Goal: Task Accomplishment & Management: Use online tool/utility

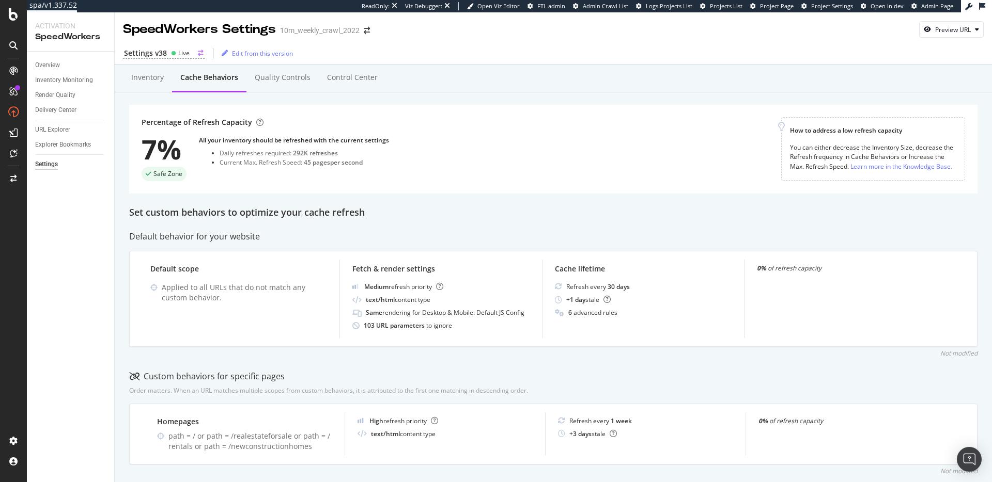
click at [178, 56] on div "Live" at bounding box center [183, 53] width 11 height 9
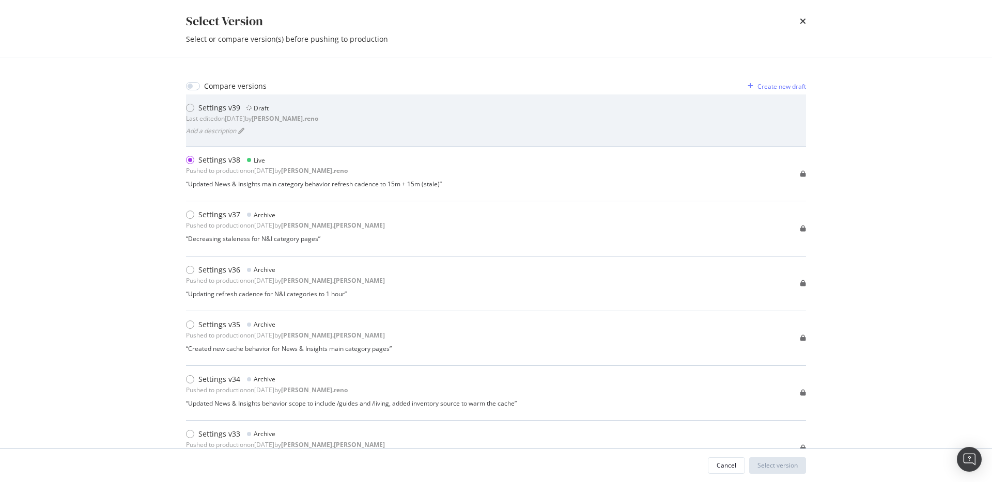
click at [372, 121] on div "Settings v39 Draft Last edited on 2025 Oct 2nd by dan.reno Add a description" at bounding box center [496, 120] width 620 height 35
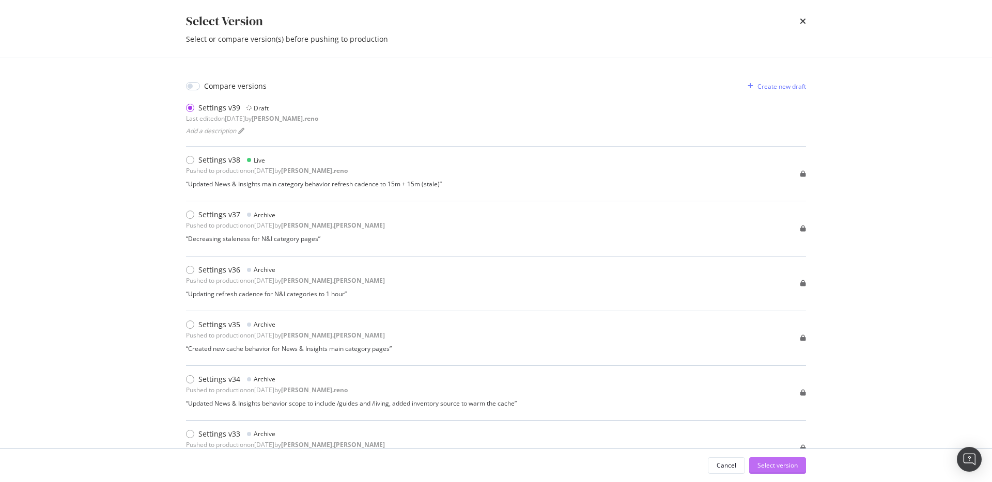
click at [783, 470] on div "Select version" at bounding box center [777, 465] width 40 height 15
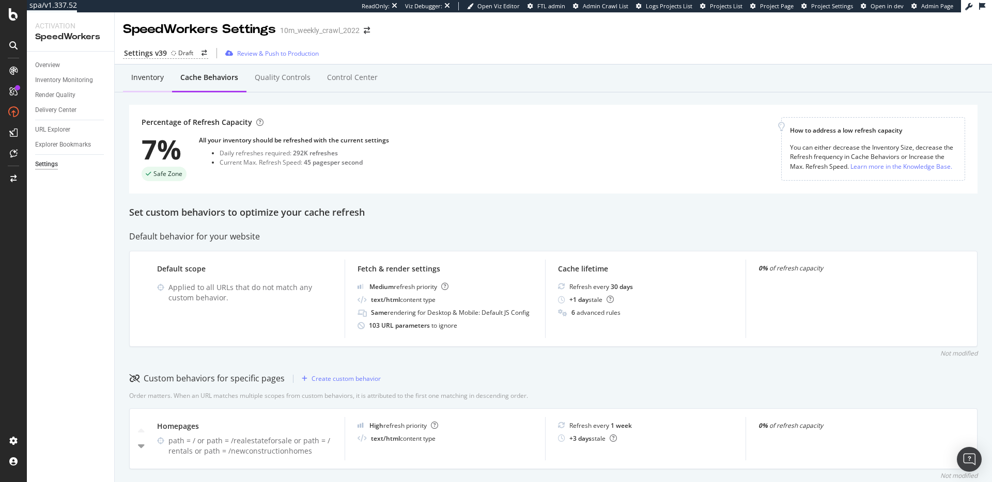
click at [134, 76] on div "Inventory" at bounding box center [147, 77] width 33 height 10
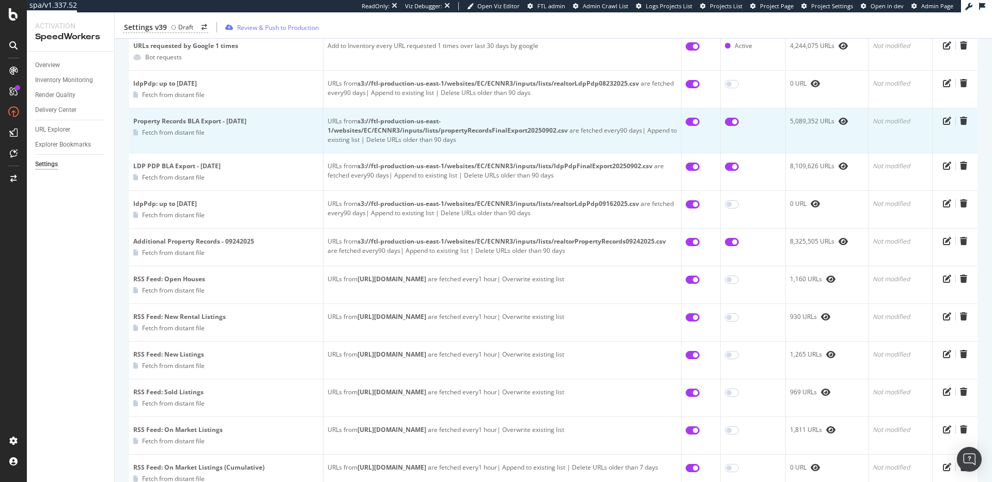
scroll to position [42, 0]
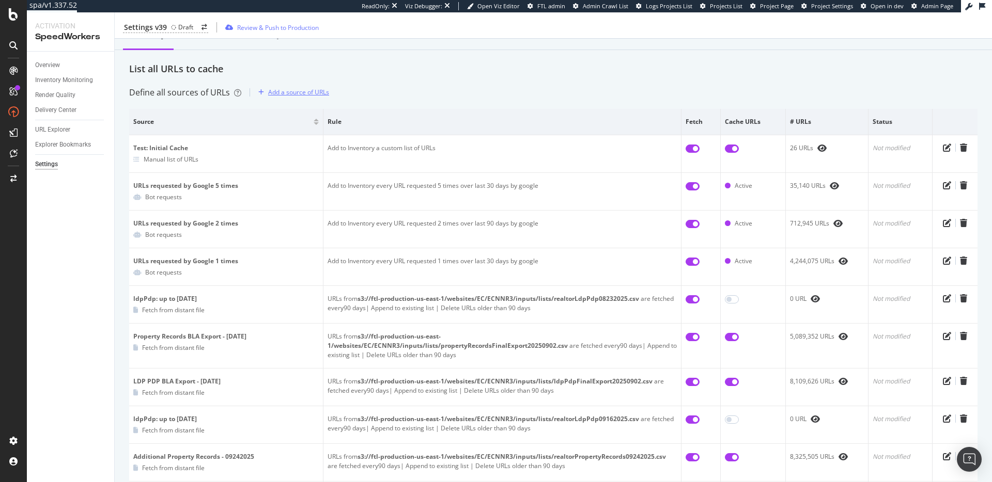
click at [306, 88] on div "Add a source of URLs" at bounding box center [298, 92] width 61 height 9
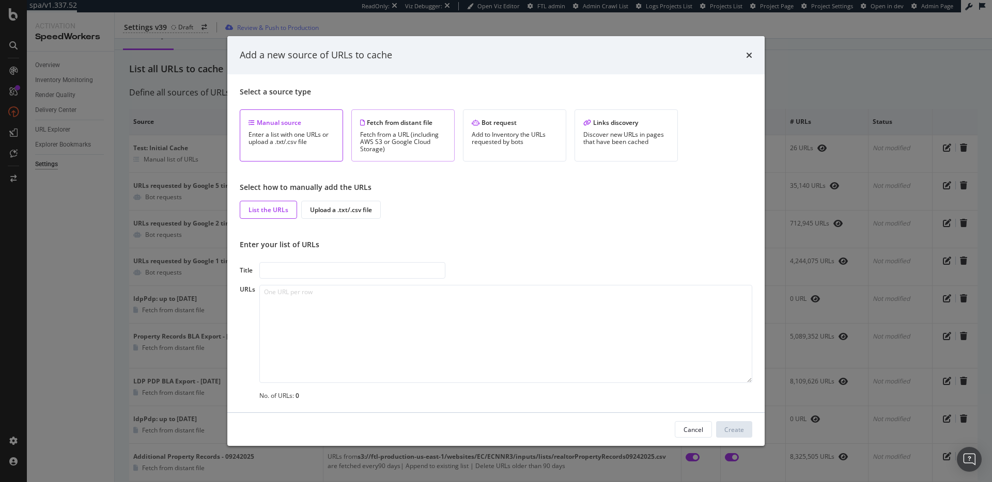
click at [410, 137] on div "Fetch from a URL (including AWS S3 or Google Cloud Storage)" at bounding box center [403, 142] width 86 height 22
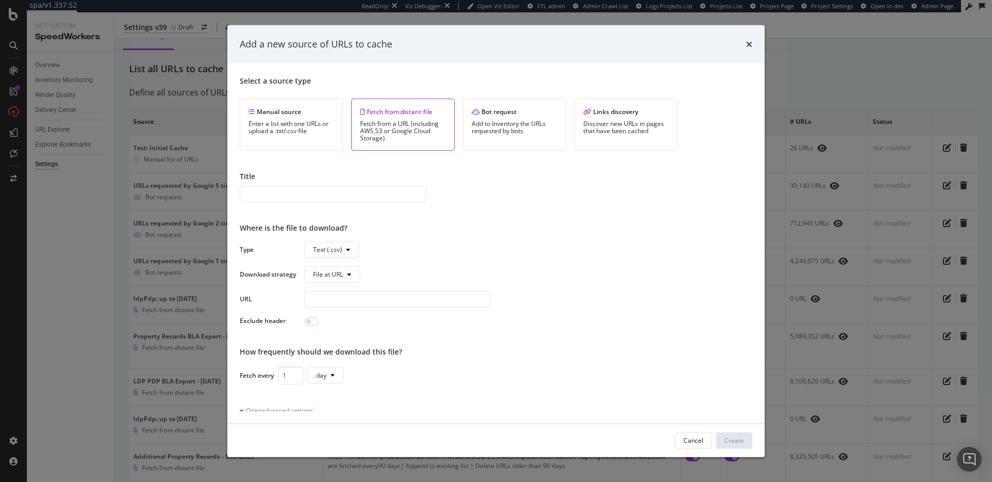
click at [300, 198] on input "modal" at bounding box center [333, 193] width 186 height 17
type input "Sitemap: News & Insights"
click at [342, 249] on button "Text (.csv)" at bounding box center [331, 249] width 55 height 17
click at [342, 285] on span "Sitemap (.xml)" at bounding box center [333, 289] width 41 height 9
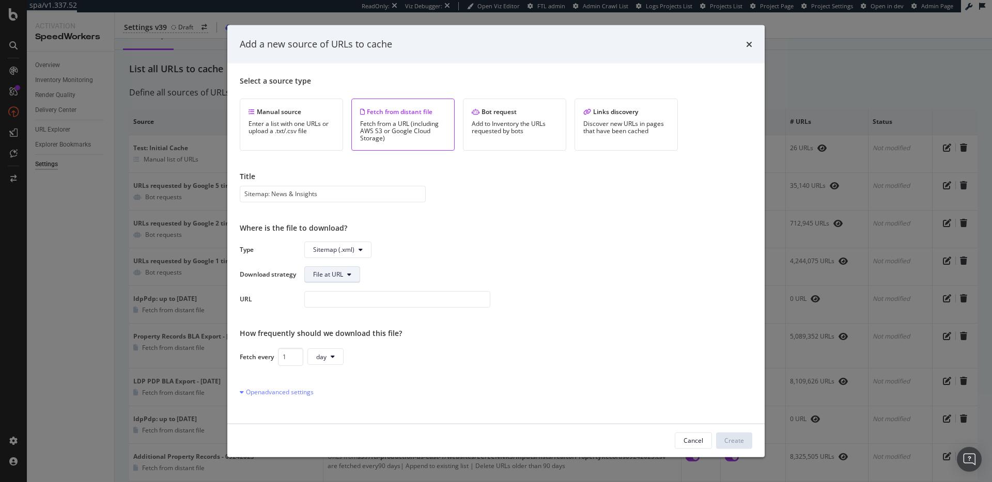
click at [345, 272] on button "File at URL" at bounding box center [332, 274] width 56 height 17
click at [362, 302] on input "modal" at bounding box center [397, 299] width 186 height 17
paste input "Alexandrine Opera"
type input "Alexandrine Opera"
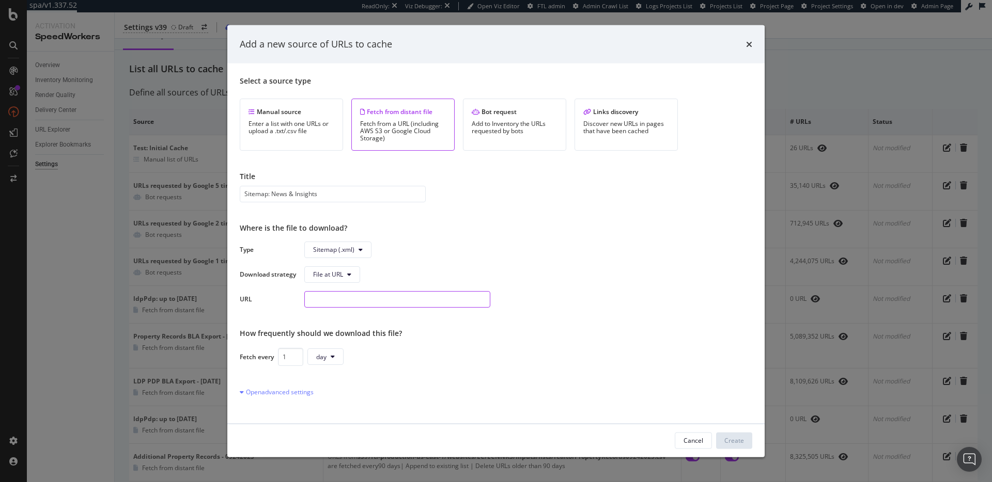
click at [345, 300] on input "modal" at bounding box center [397, 299] width 186 height 17
paste input "https://www.realtor.com/news/sitemap_index.xml"
type input "https://www.realtor.com/news/sitemap_index.xml"
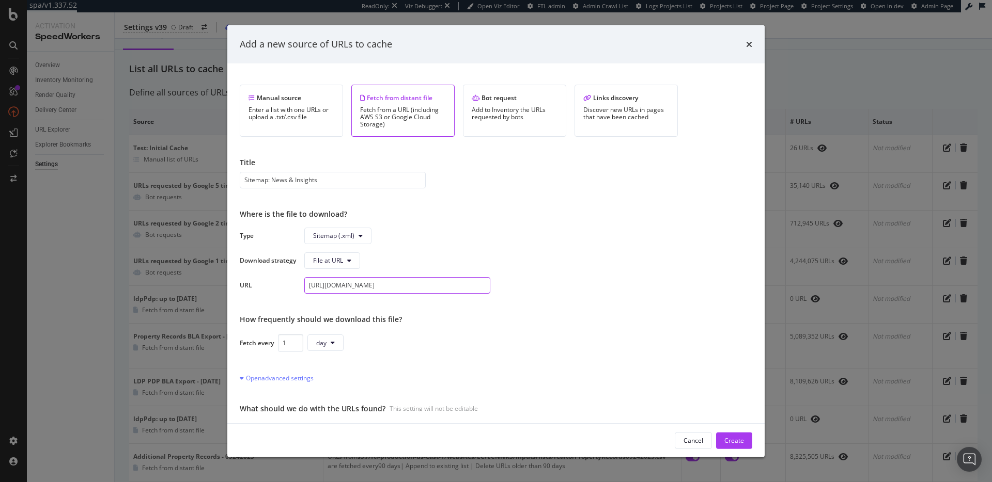
scroll to position [68, 0]
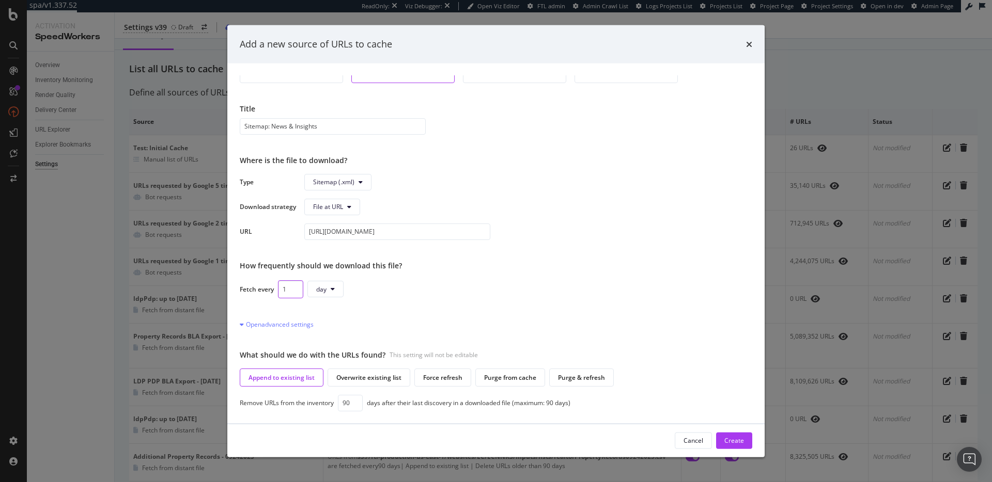
click at [284, 290] on input "1" at bounding box center [290, 289] width 25 height 18
type input "5"
click at [337, 287] on icon "modal" at bounding box center [336, 289] width 4 height 6
click at [335, 301] on div "minutes" at bounding box center [328, 307] width 40 height 19
click at [384, 435] on div "Cancel Create" at bounding box center [496, 440] width 512 height 17
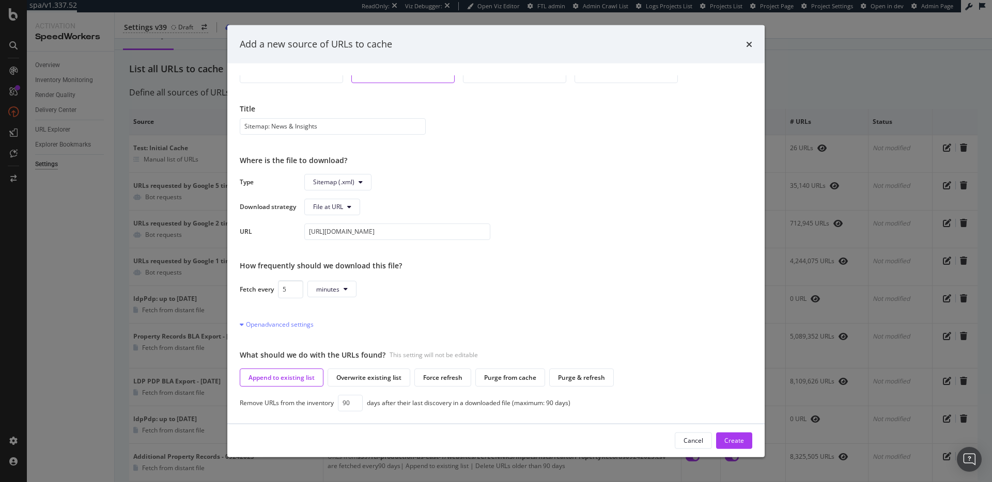
click at [496, 411] on div "Select a source type Manual source Enter a list with one URLs or upload a .txt/…" at bounding box center [495, 243] width 537 height 361
click at [490, 339] on div "Select a source type Manual source Enter a list with one URLs or upload a .txt/…" at bounding box center [496, 243] width 512 height 336
click at [481, 402] on div "days after their last discovery in a downloaded file (maximum: 90 days)" at bounding box center [469, 403] width 204 height 9
click at [447, 405] on div "days after their last discovery in a downloaded file (maximum: 90 days)" at bounding box center [469, 403] width 204 height 9
click at [446, 406] on div "days after their last discovery in a downloaded file (maximum: 90 days)" at bounding box center [469, 403] width 204 height 9
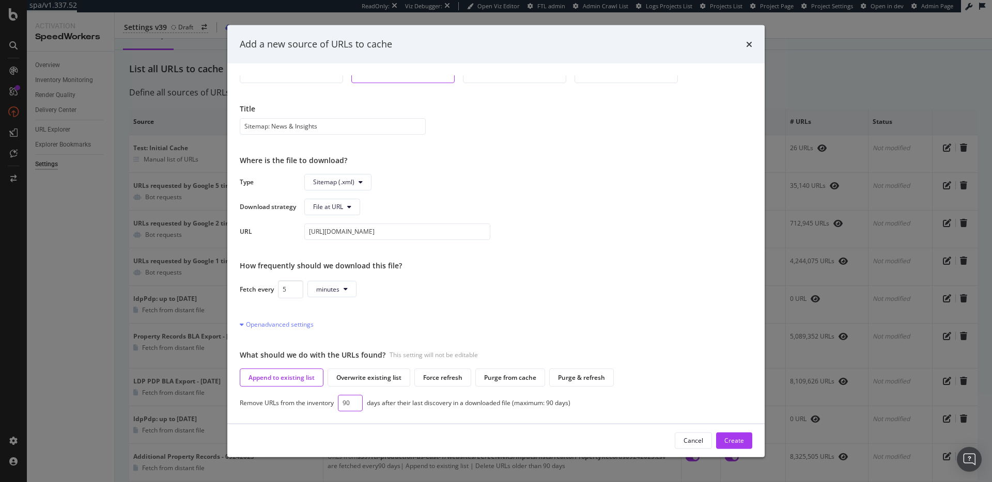
click at [347, 404] on input "90" at bounding box center [350, 403] width 25 height 17
click at [346, 403] on input "90" at bounding box center [350, 403] width 25 height 17
type input "3"
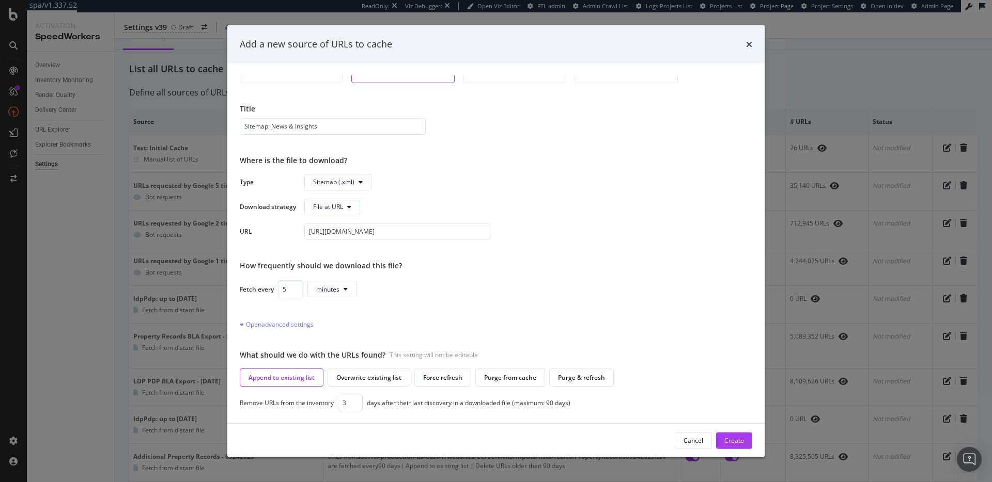
click at [541, 413] on div "Select a source type Manual source Enter a list with one URLs or upload a .txt/…" at bounding box center [495, 243] width 537 height 361
click at [456, 424] on div "modal" at bounding box center [495, 424] width 537 height 1
click at [400, 438] on div "Cancel Create" at bounding box center [496, 440] width 512 height 17
click at [512, 432] on div "Cancel Create" at bounding box center [496, 440] width 512 height 17
click at [727, 444] on div "Create" at bounding box center [734, 440] width 20 height 9
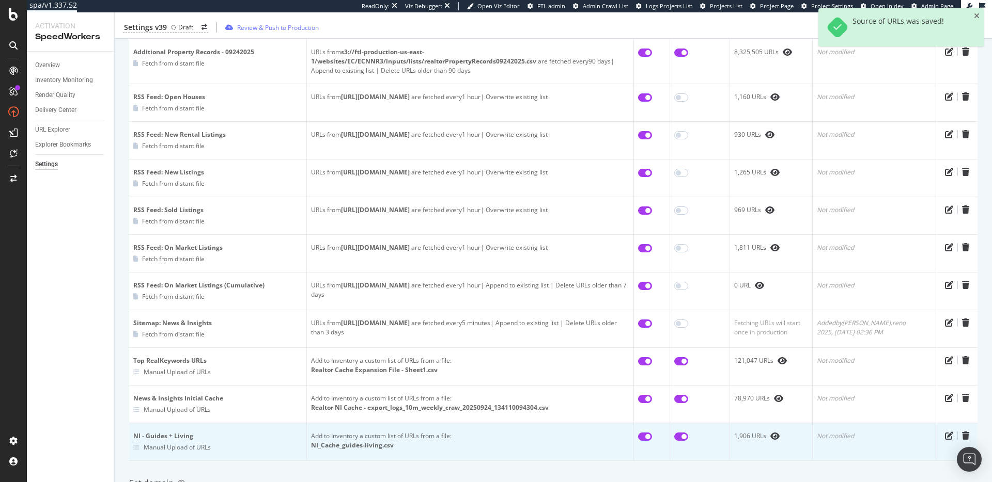
scroll to position [404, 0]
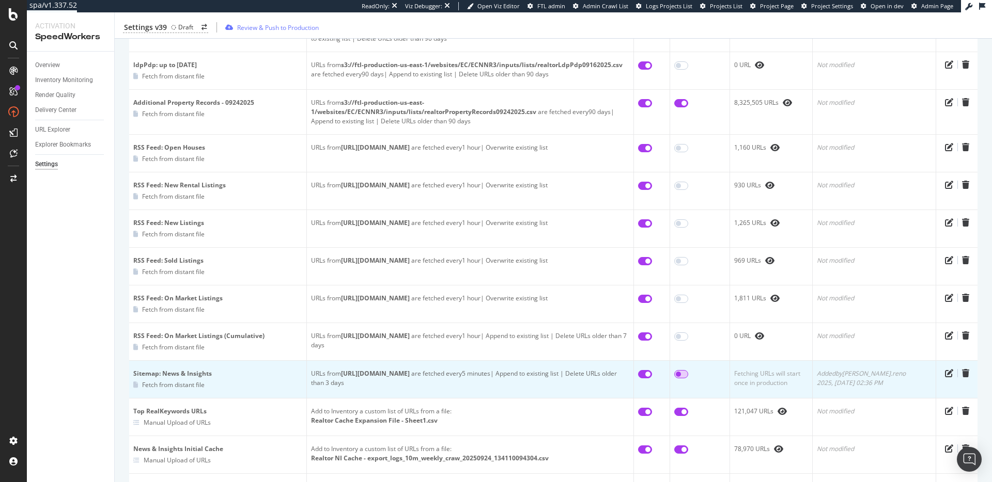
click at [688, 370] on input "checkbox" at bounding box center [681, 374] width 14 height 8
checkbox input "true"
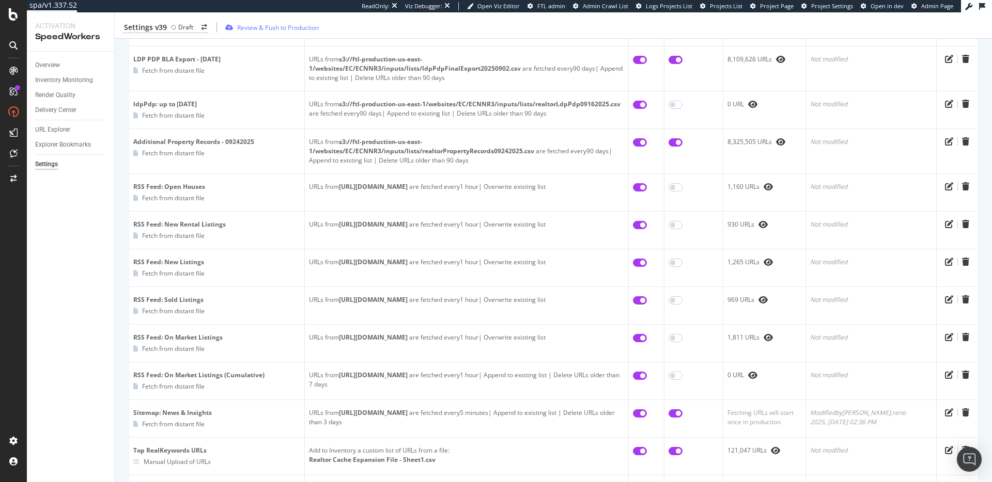
scroll to position [465, 0]
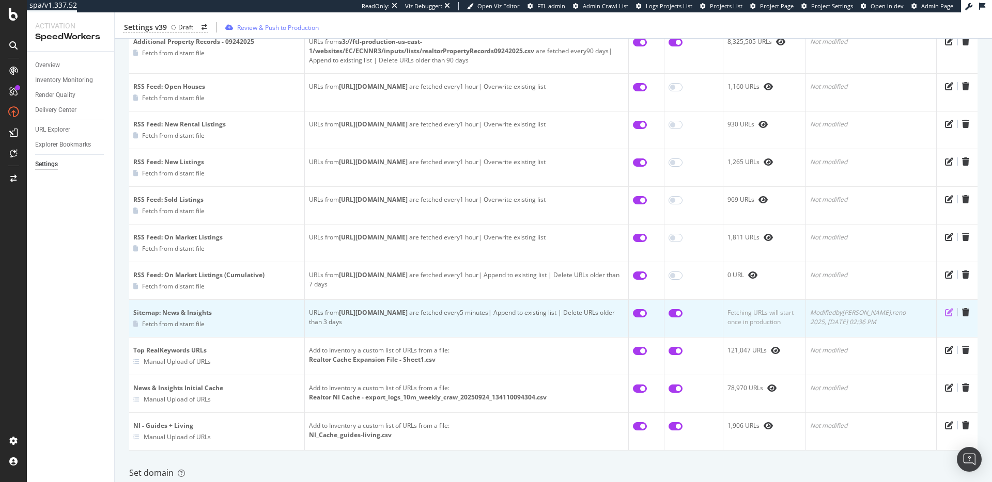
click at [945, 308] on icon "pen-to-square" at bounding box center [949, 312] width 8 height 8
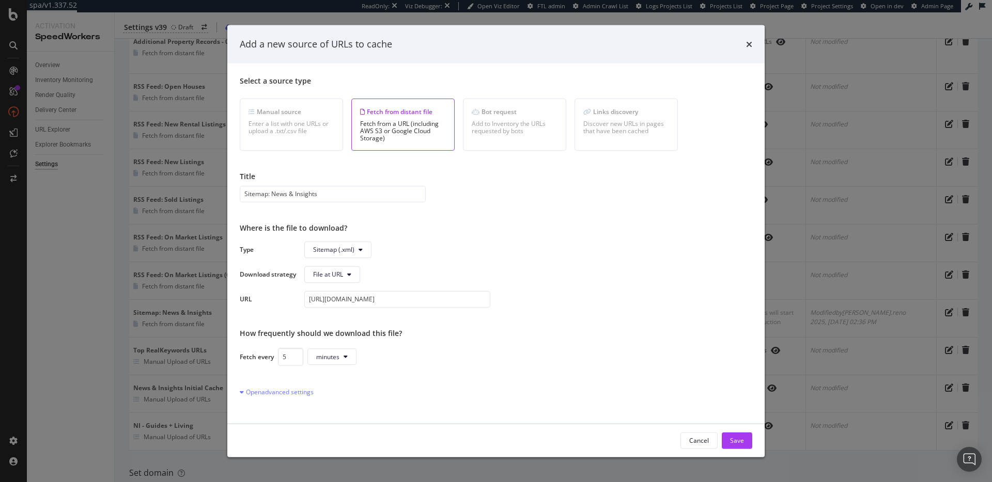
scroll to position [68, 0]
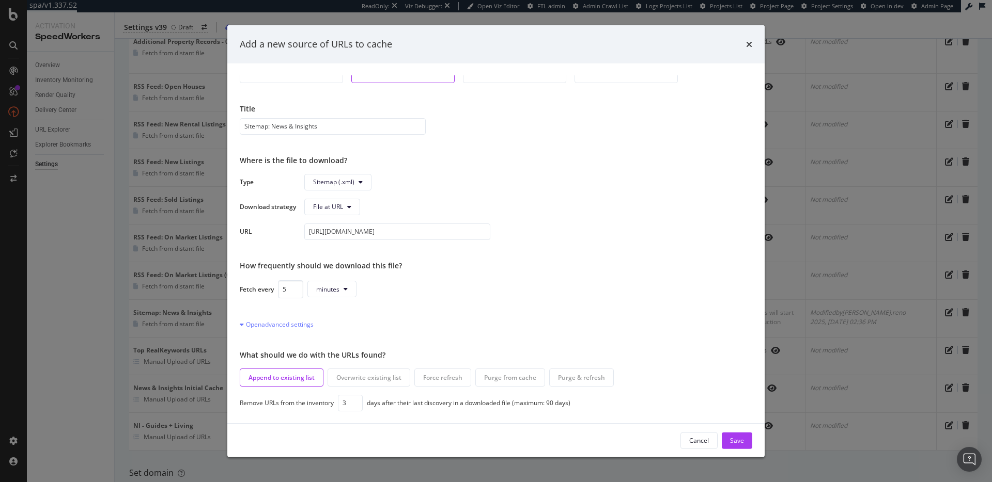
click at [848, 184] on div "Add a new source of URLs to cache Select a source type Manual source Enter a li…" at bounding box center [496, 241] width 992 height 482
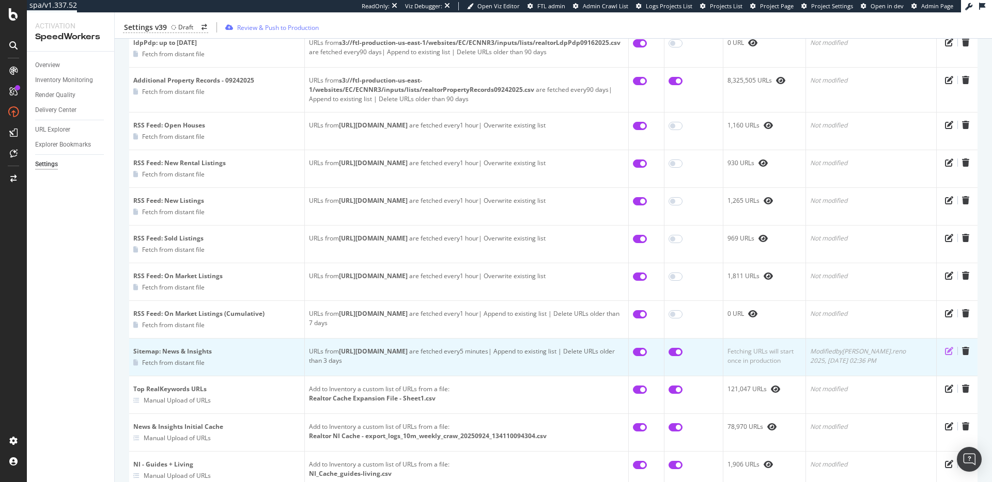
click at [945, 347] on icon "pen-to-square" at bounding box center [949, 351] width 8 height 8
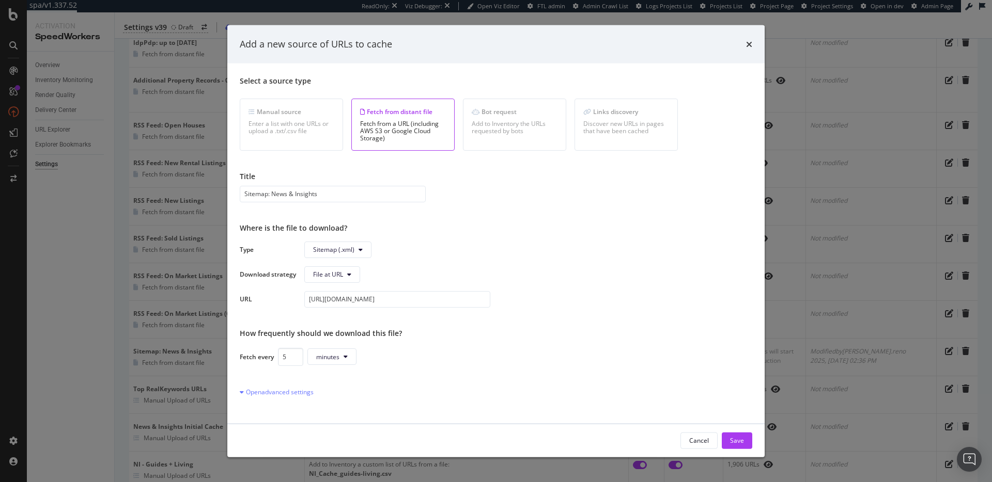
click at [280, 397] on div "Select a source type Manual source Enter a list with one URLs or upload a .txt/…" at bounding box center [496, 243] width 512 height 336
click at [283, 394] on div "Open advanced settings" at bounding box center [277, 391] width 74 height 9
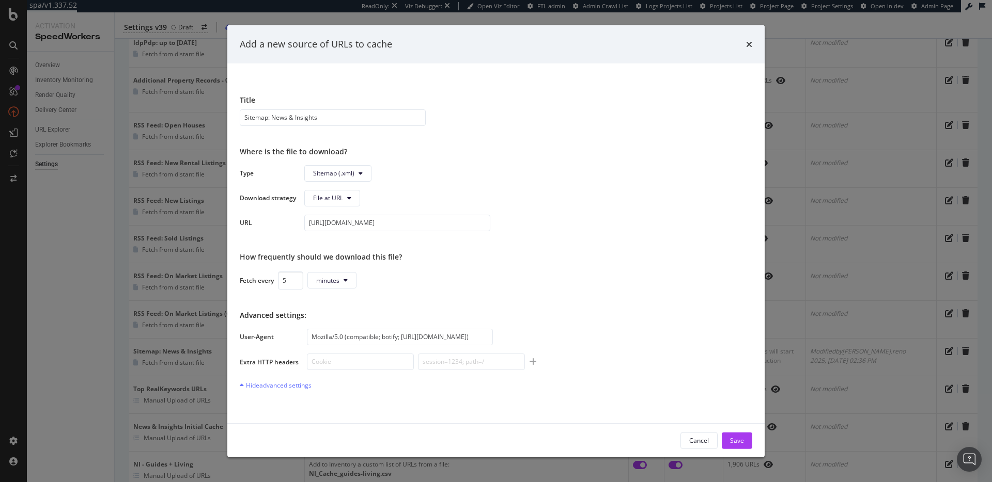
scroll to position [137, 0]
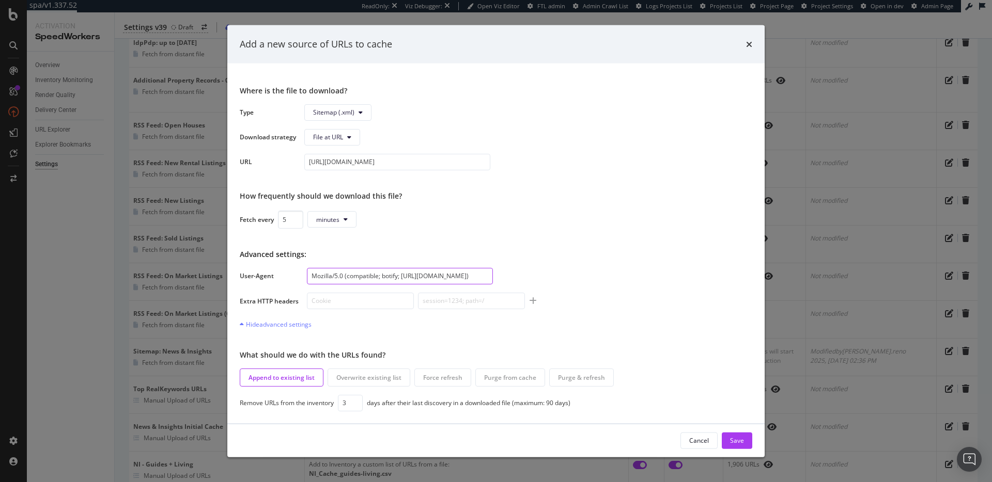
click at [375, 279] on input "Mozilla/5.0 (compatible; botify; http://botify.com)" at bounding box center [400, 276] width 186 height 17
paste input "ActivationCaching"
type input "Mozilla/5.0 (compatible; ActivationCaching)"
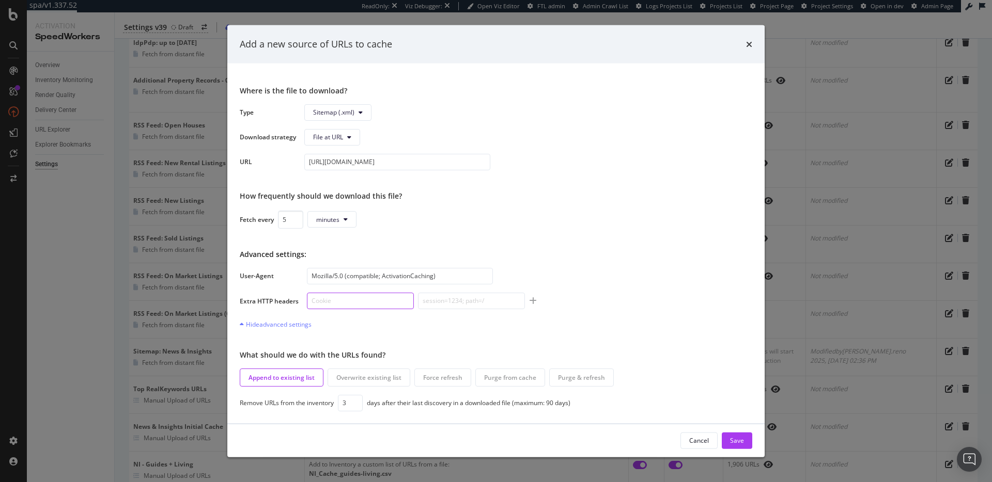
click at [357, 303] on input "modal" at bounding box center [360, 300] width 107 height 17
paste input "x-kasada-access-token"
type input "x-kasada-access-token"
click at [453, 300] on input "modal" at bounding box center [471, 300] width 107 height 17
paste input "d304669c-1a3e-4c9d-a0b6-d24556746263"
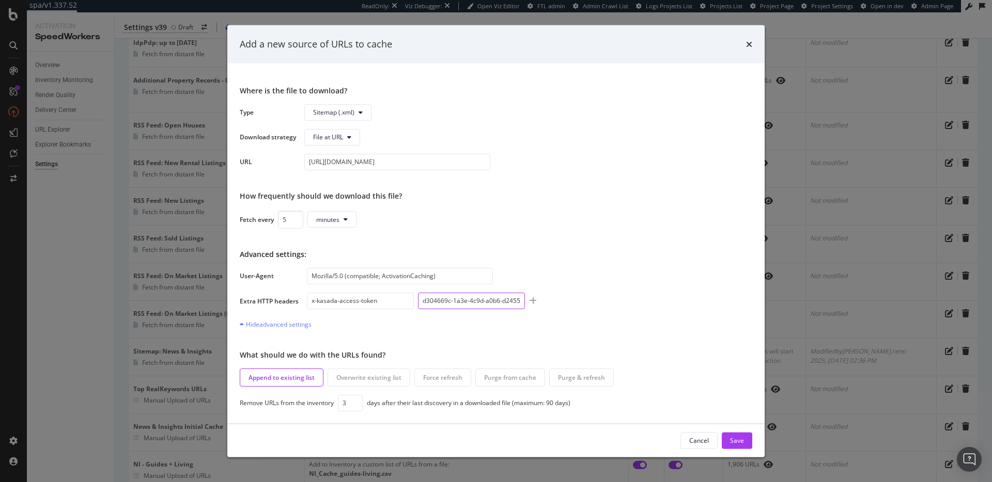
scroll to position [0, 23]
type input "d304669c-1a3e-4c9d-a0b6-d24556746263"
click at [737, 446] on div "Save" at bounding box center [737, 440] width 14 height 15
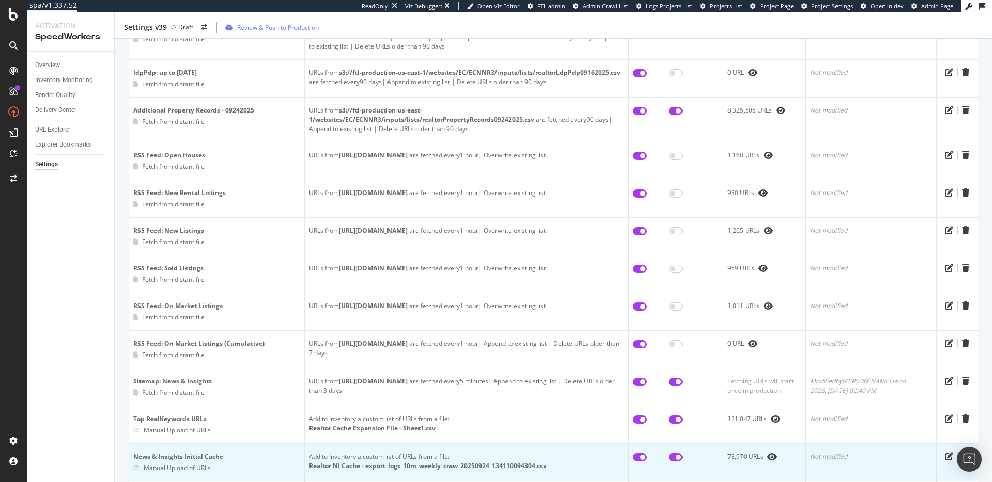
scroll to position [452, 0]
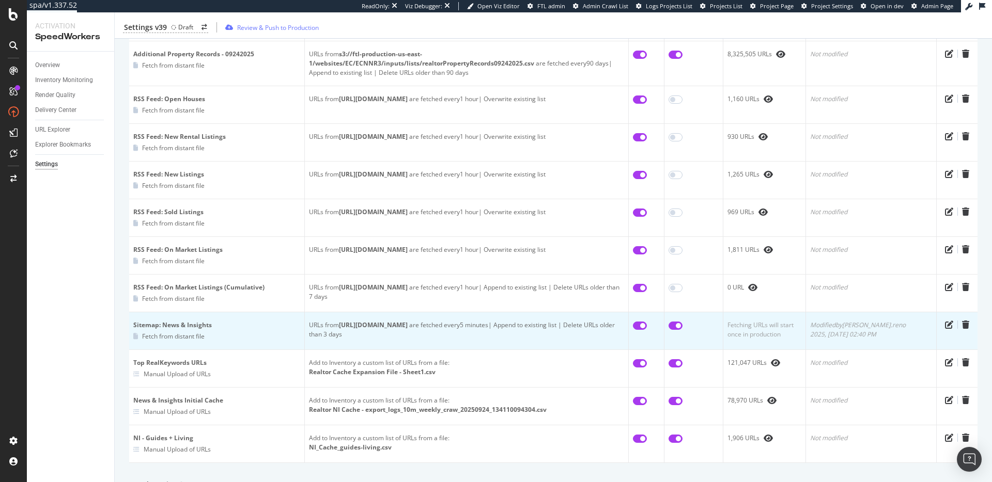
click at [553, 326] on div "URLs from https://www.realtor.com/news/sitemap_index.xml are fetched every 5 mi…" at bounding box center [466, 330] width 315 height 19
click at [945, 321] on icon "pen-to-square" at bounding box center [949, 325] width 8 height 8
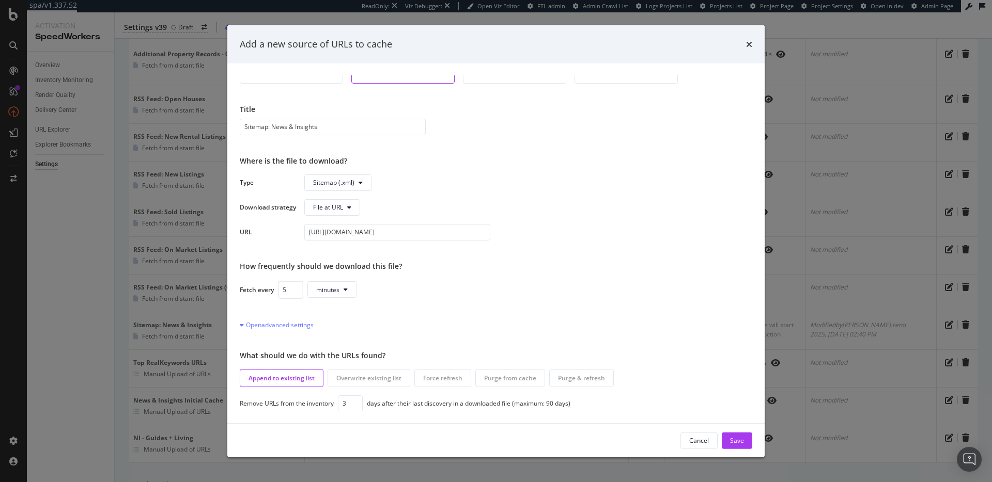
scroll to position [68, 0]
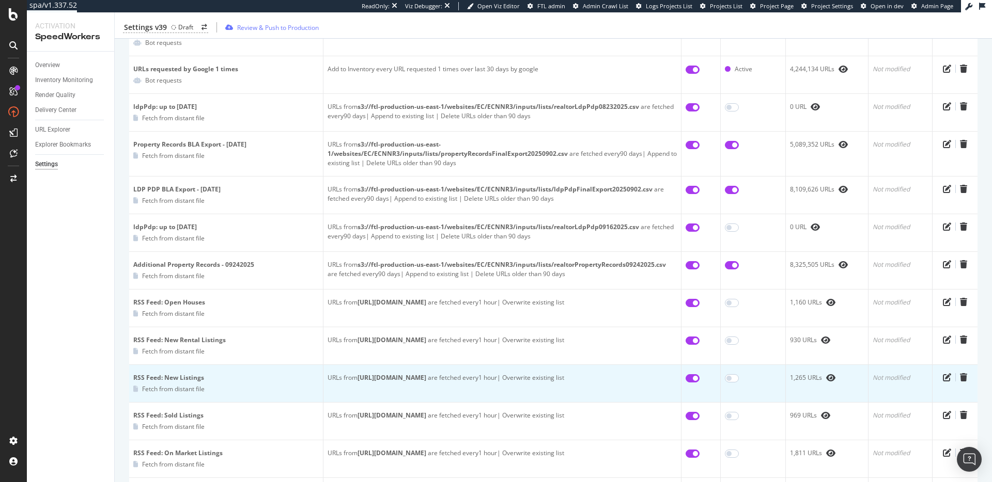
scroll to position [241, 0]
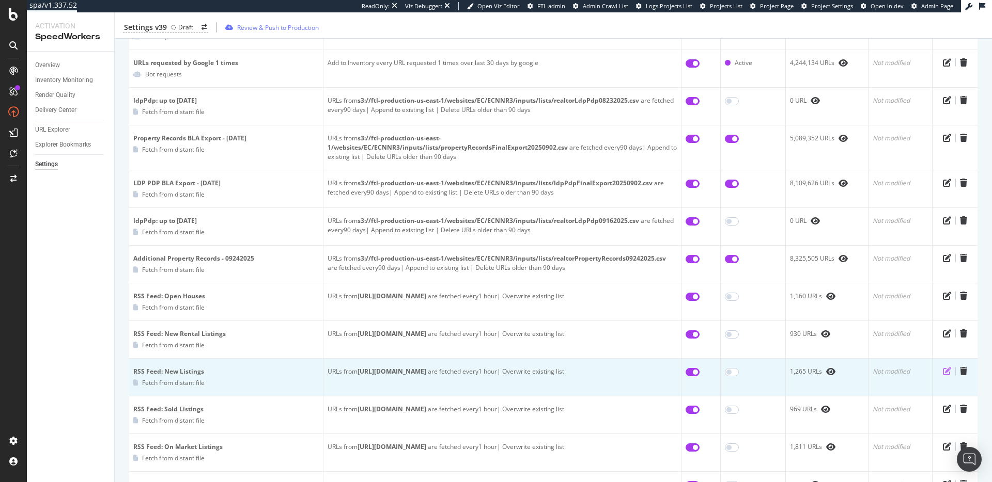
click at [943, 369] on icon "pen-to-square" at bounding box center [947, 371] width 8 height 8
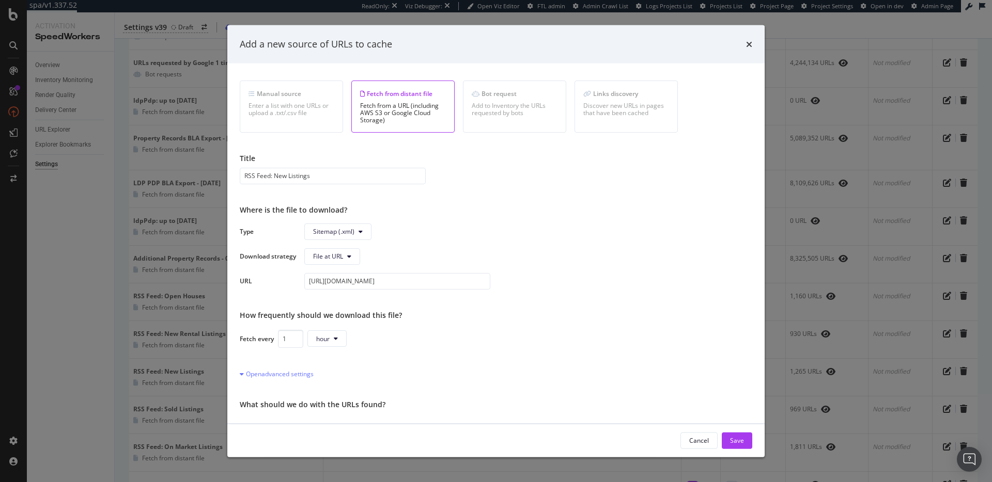
scroll to position [43, 0]
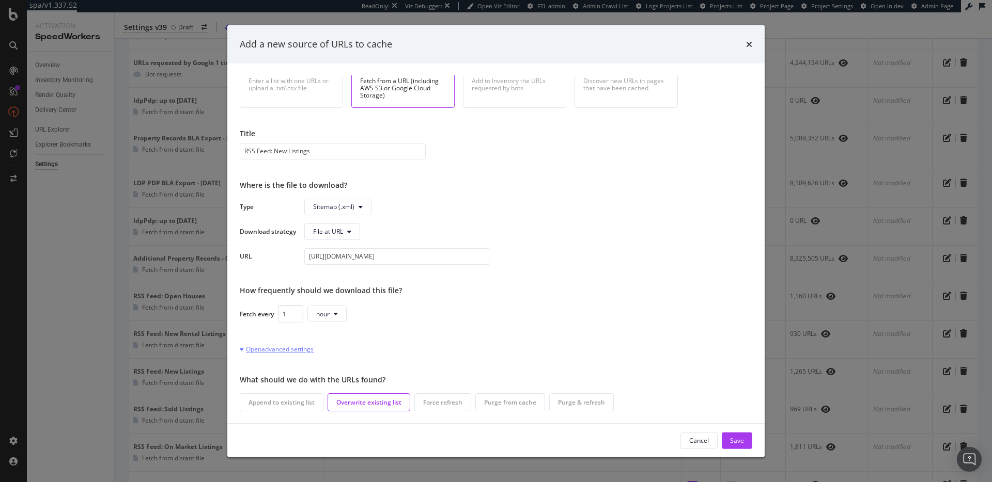
click at [271, 347] on div "Open advanced settings" at bounding box center [277, 349] width 74 height 9
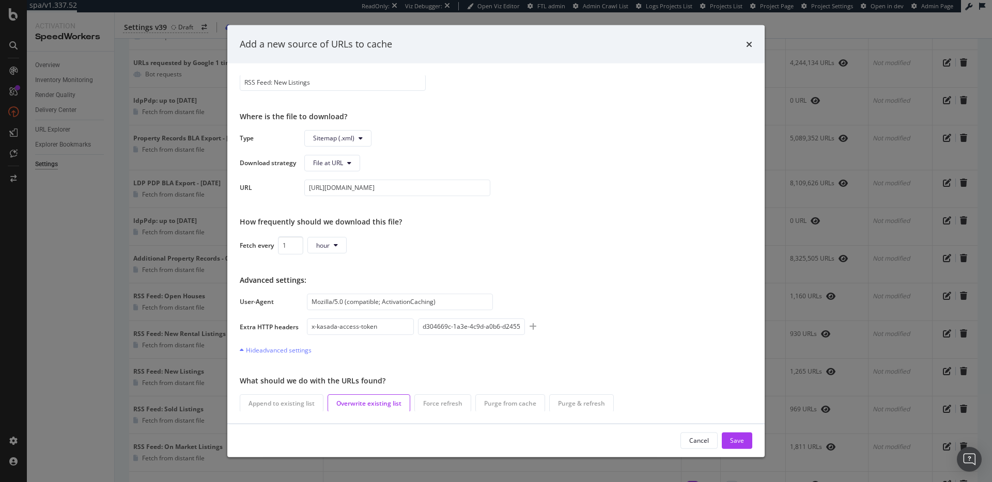
scroll to position [113, 0]
click at [409, 302] on input "Mozilla/5.0 (compatible; ActivationCaching)" at bounding box center [400, 300] width 186 height 17
click at [345, 321] on input "x-kasada-access-token" at bounding box center [360, 325] width 107 height 17
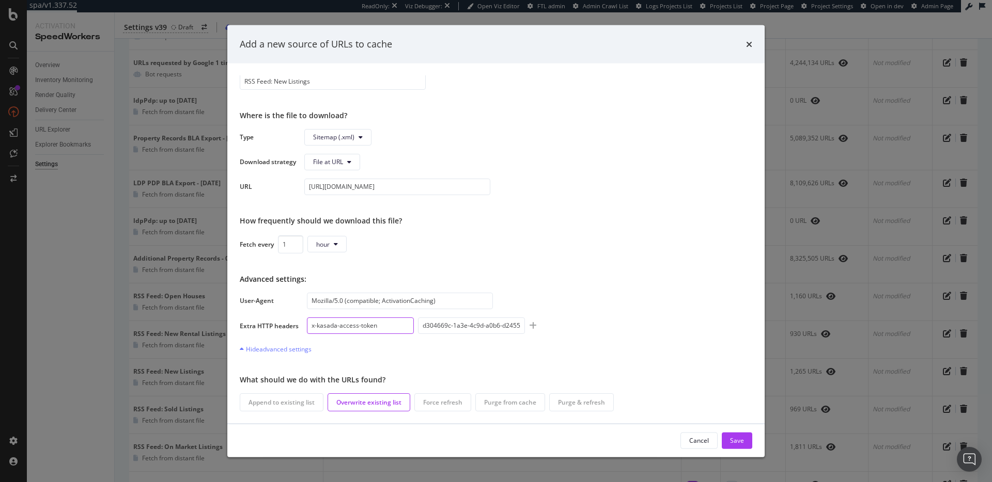
click at [345, 321] on input "x-kasada-access-token" at bounding box center [360, 325] width 107 height 17
click at [462, 328] on input "d304669c-1a3e-4c9d-a0b6-d24556746263" at bounding box center [471, 325] width 107 height 17
